Goal: Navigation & Orientation: Go to known website

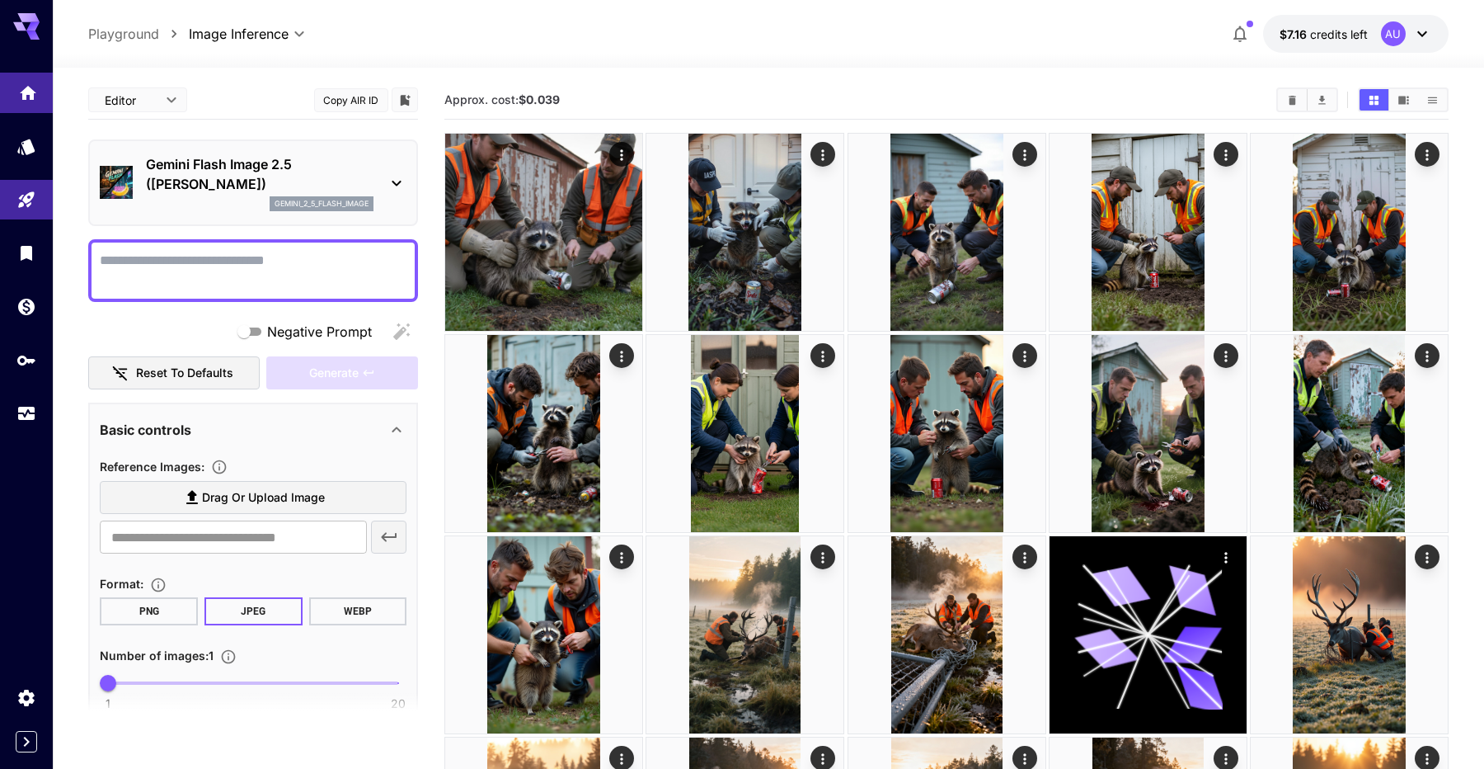
click at [21, 92] on icon "Home" at bounding box center [28, 88] width 20 height 20
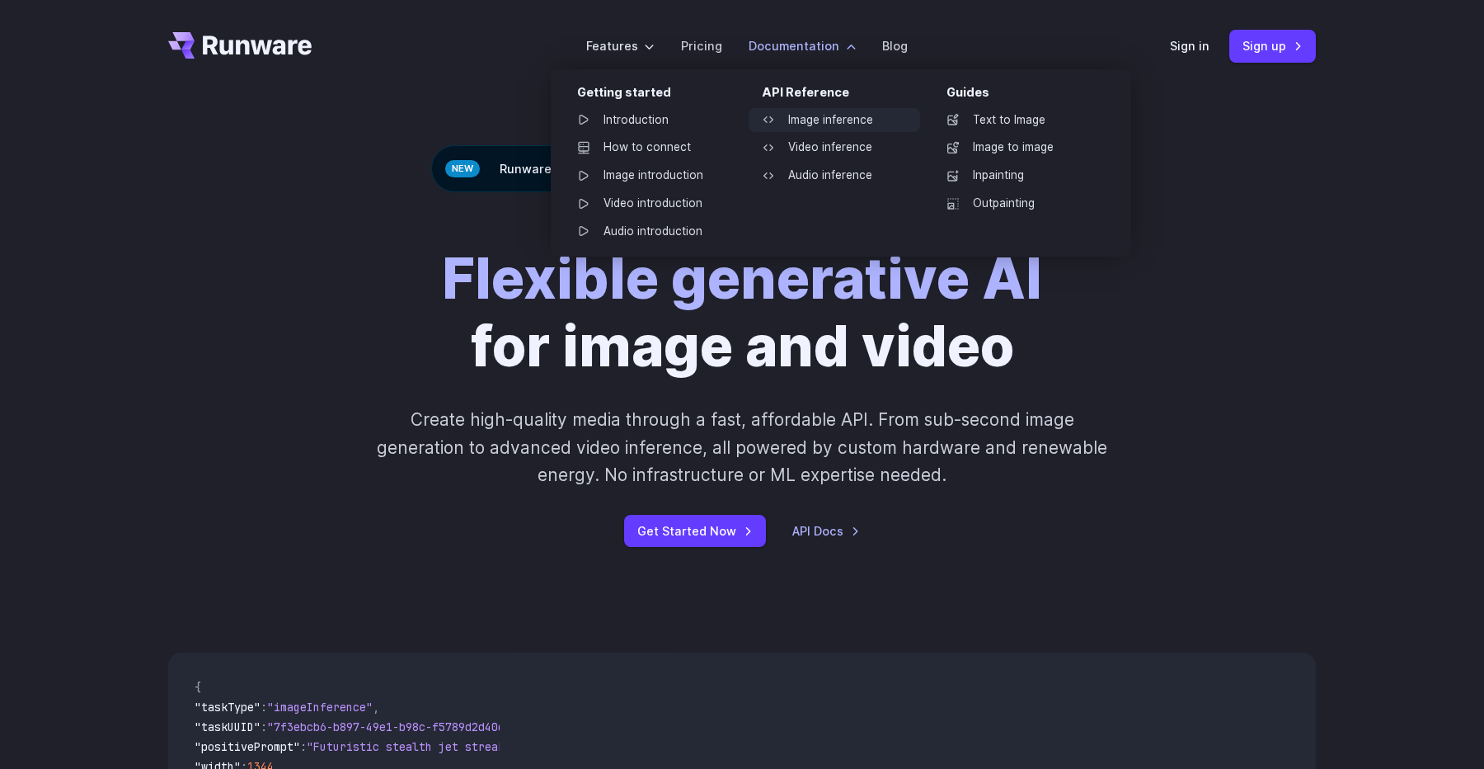
click at [814, 126] on link "Image inference" at bounding box center [835, 120] width 172 height 25
